Goal: Navigation & Orientation: Find specific page/section

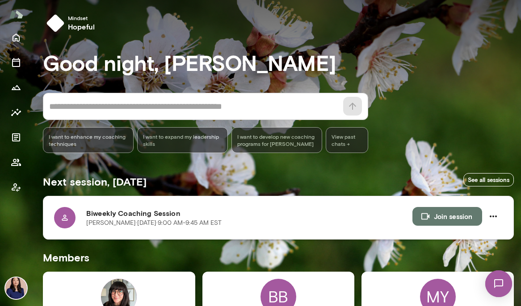
click at [68, 222] on div at bounding box center [64, 217] width 21 height 21
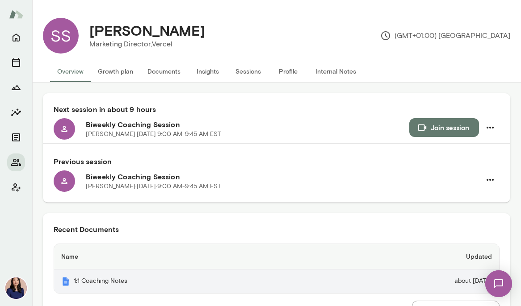
click at [77, 280] on th "1:1 Coaching Notes" at bounding box center [189, 282] width 271 height 24
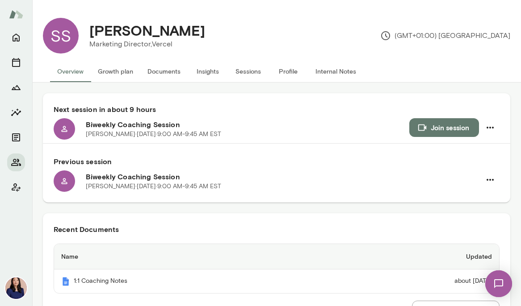
click at [73, 71] on button "Overview" at bounding box center [70, 71] width 41 height 21
click at [149, 74] on button "Documents" at bounding box center [163, 71] width 47 height 21
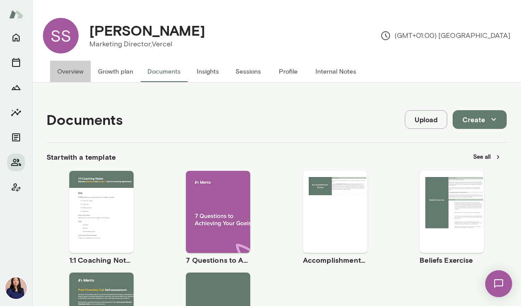
click at [80, 76] on button "Overview" at bounding box center [70, 71] width 41 height 21
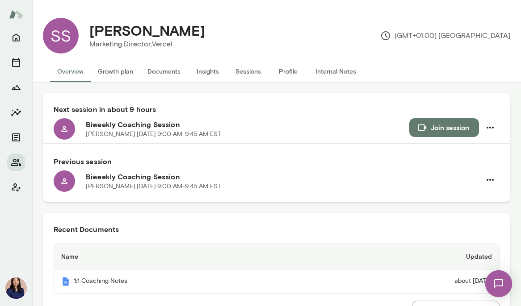
click at [335, 71] on button "Internal Notes" at bounding box center [335, 71] width 55 height 21
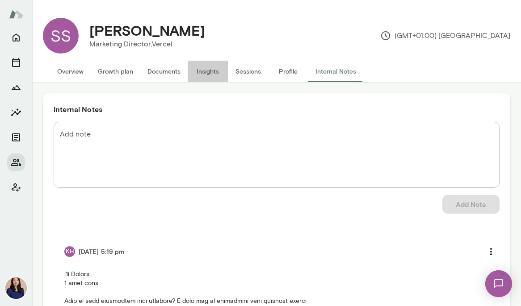
click at [210, 79] on button "Insights" at bounding box center [208, 71] width 40 height 21
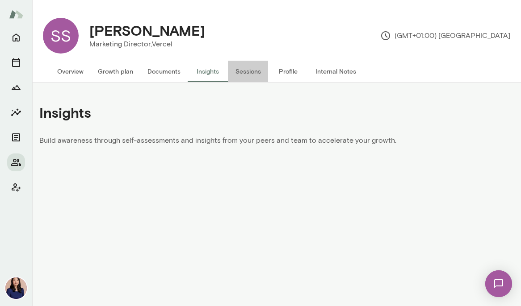
click at [247, 79] on button "Sessions" at bounding box center [248, 71] width 40 height 21
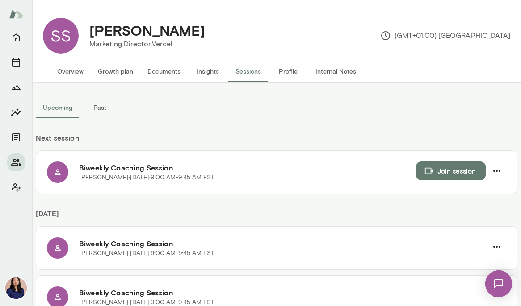
click at [293, 75] on button "Profile" at bounding box center [288, 71] width 40 height 21
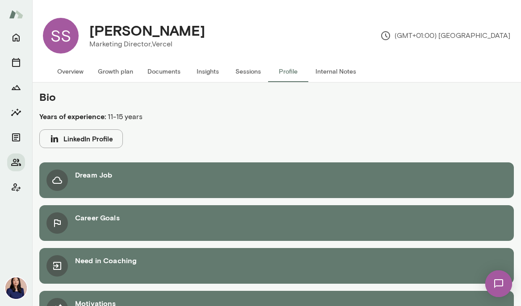
click at [122, 74] on button "Growth plan" at bounding box center [116, 71] width 50 height 21
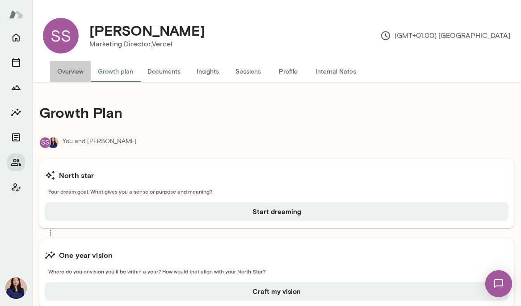
click at [77, 77] on button "Overview" at bounding box center [70, 71] width 41 height 21
